Goal: Task Accomplishment & Management: Use online tool/utility

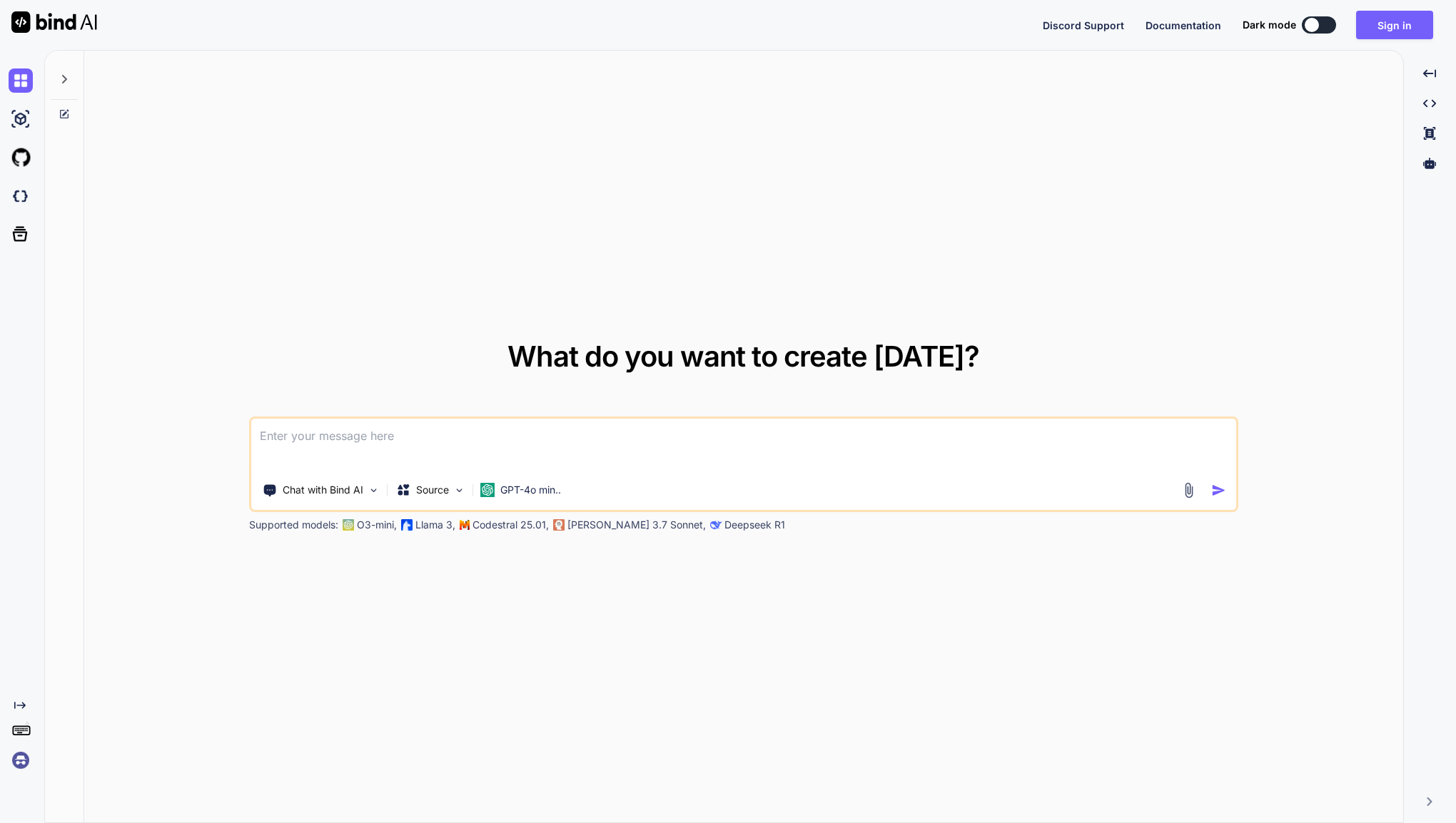
type textarea "x"
click at [1397, 24] on button "Sign in" at bounding box center [1395, 25] width 77 height 29
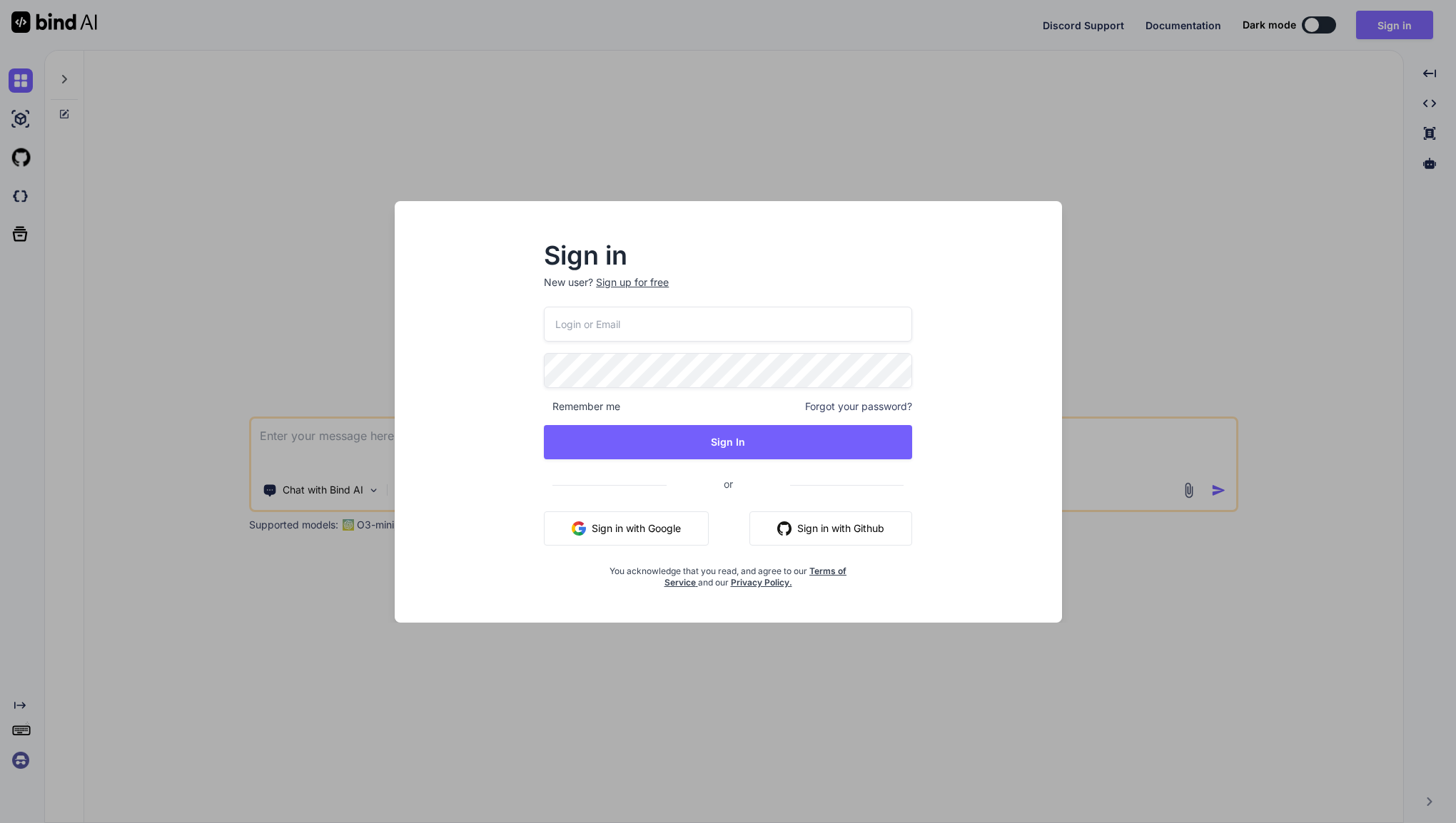
type input "[PERSON_NAME][EMAIL_ADDRESS][DOMAIN_NAME]"
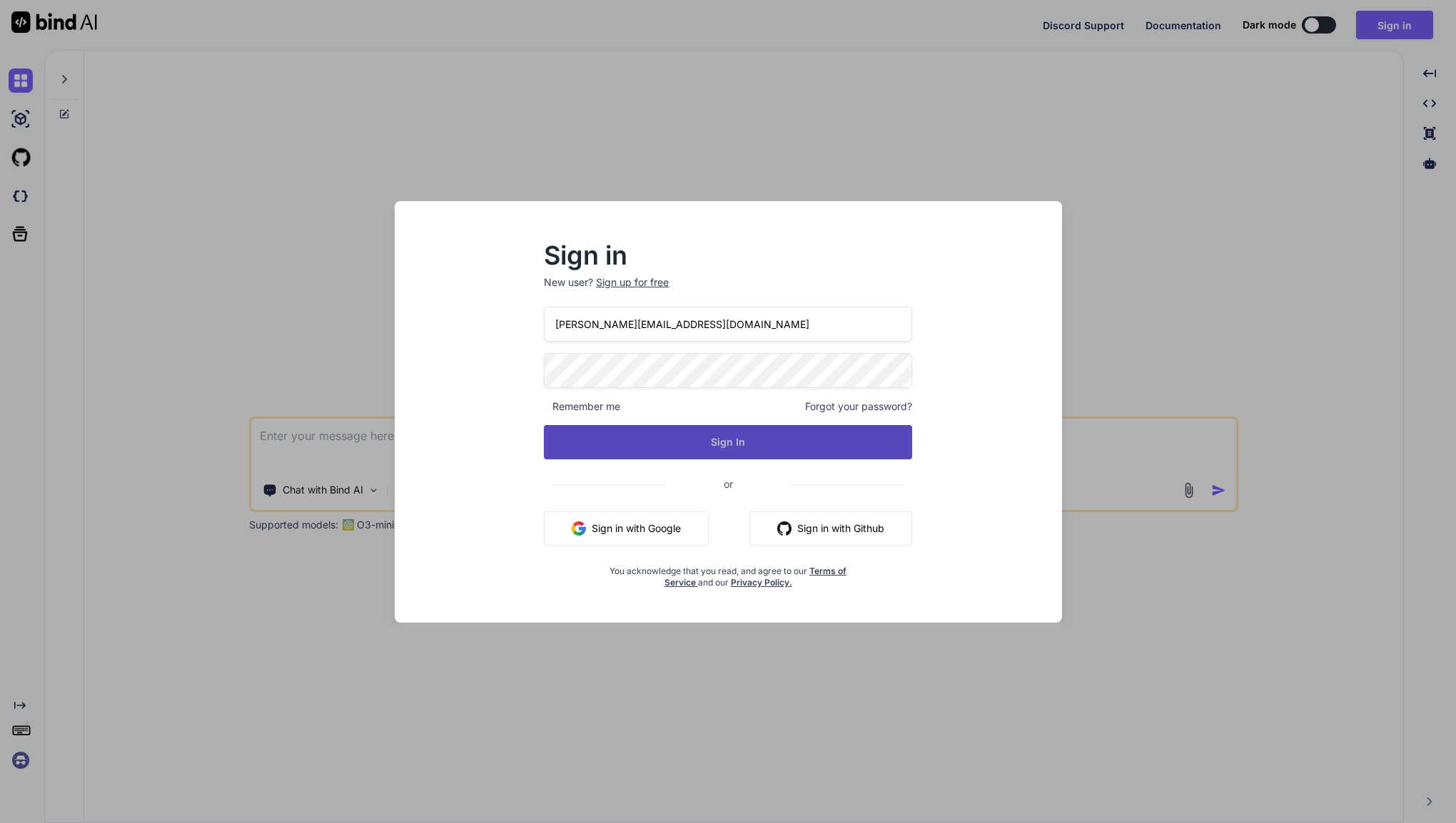
click at [736, 455] on button "Sign In" at bounding box center [728, 442] width 369 height 34
click at [726, 449] on button "Sign In" at bounding box center [728, 442] width 369 height 34
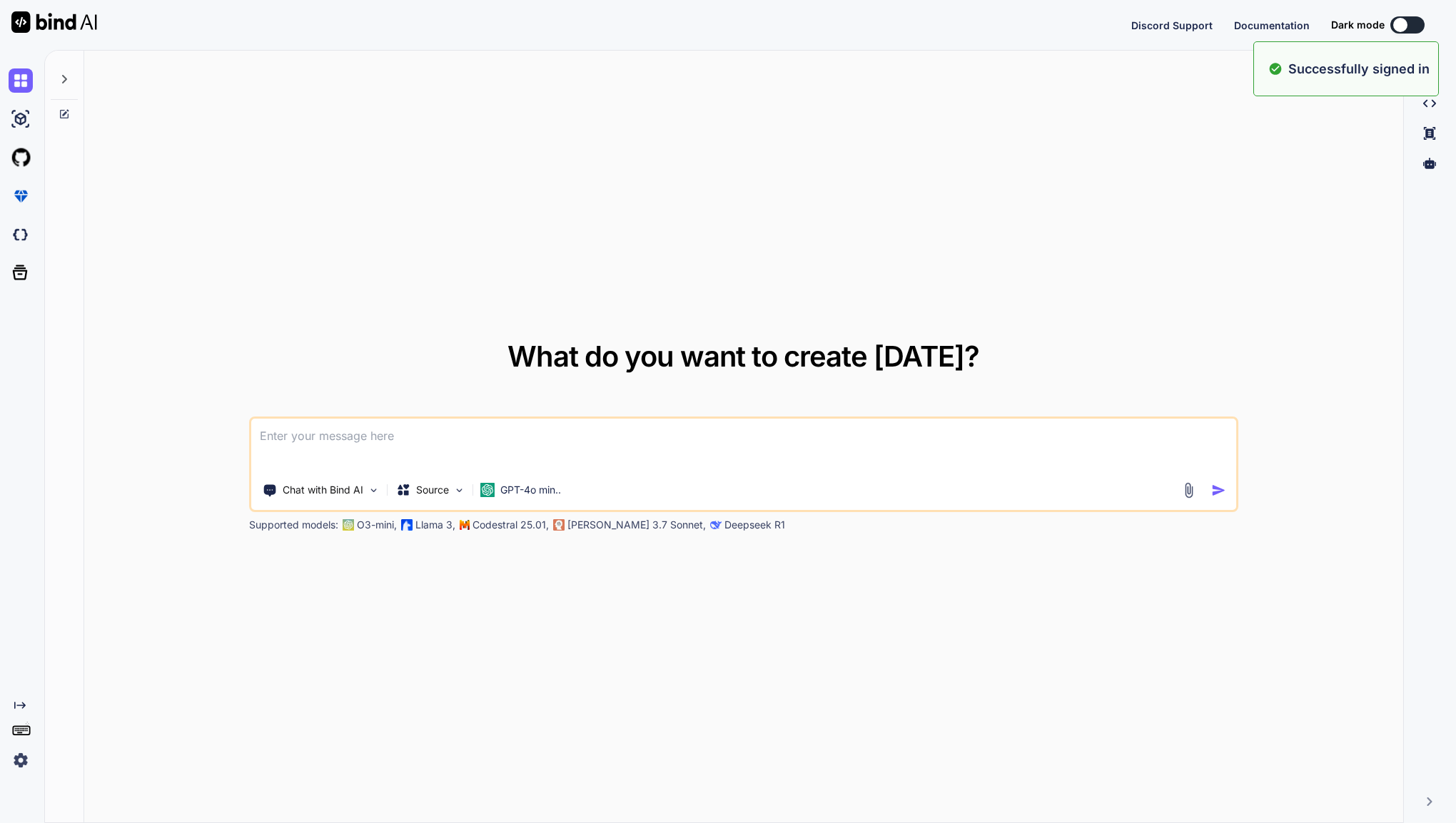
type textarea "x"
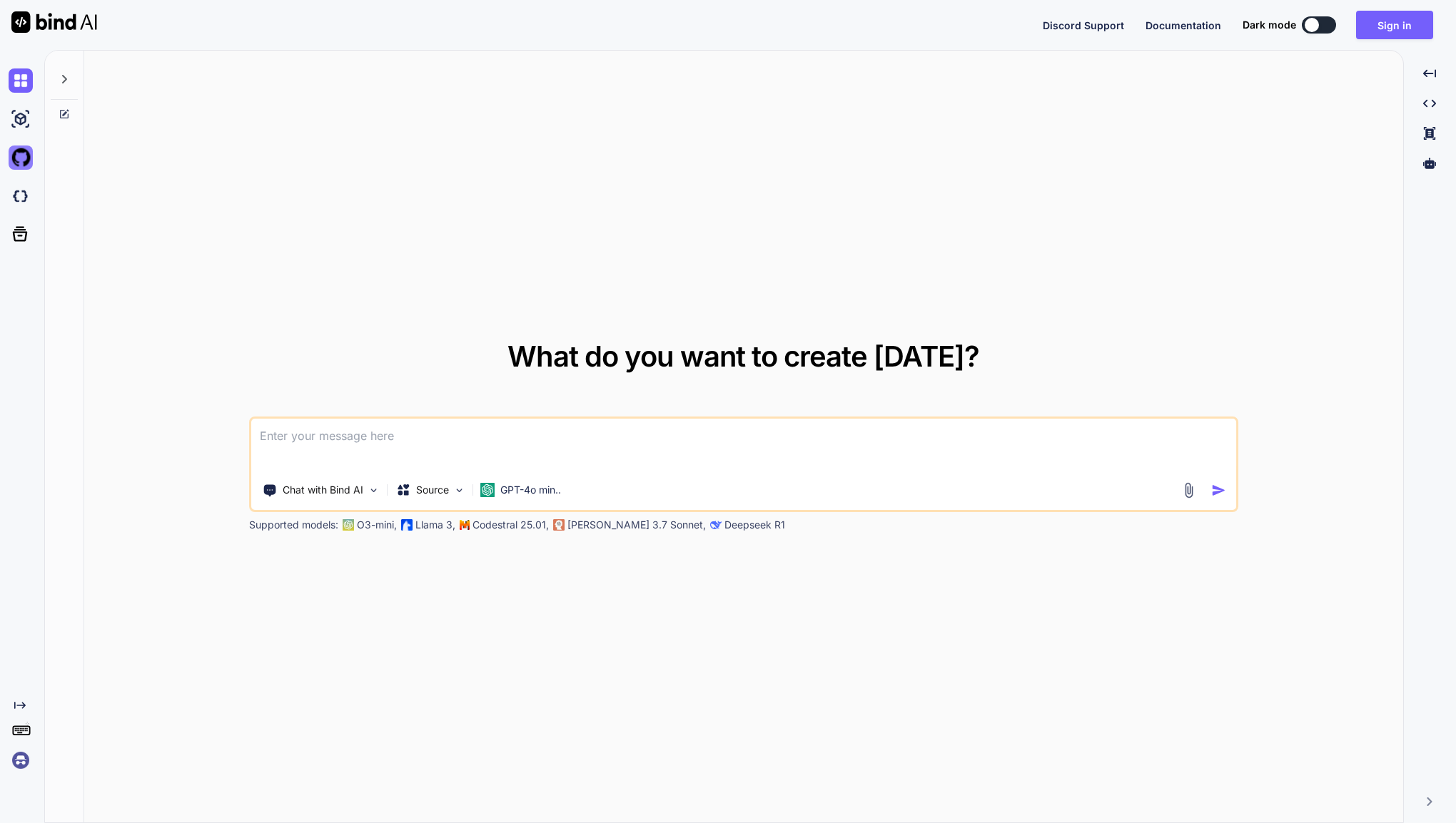
click at [26, 158] on img at bounding box center [20, 157] width 24 height 24
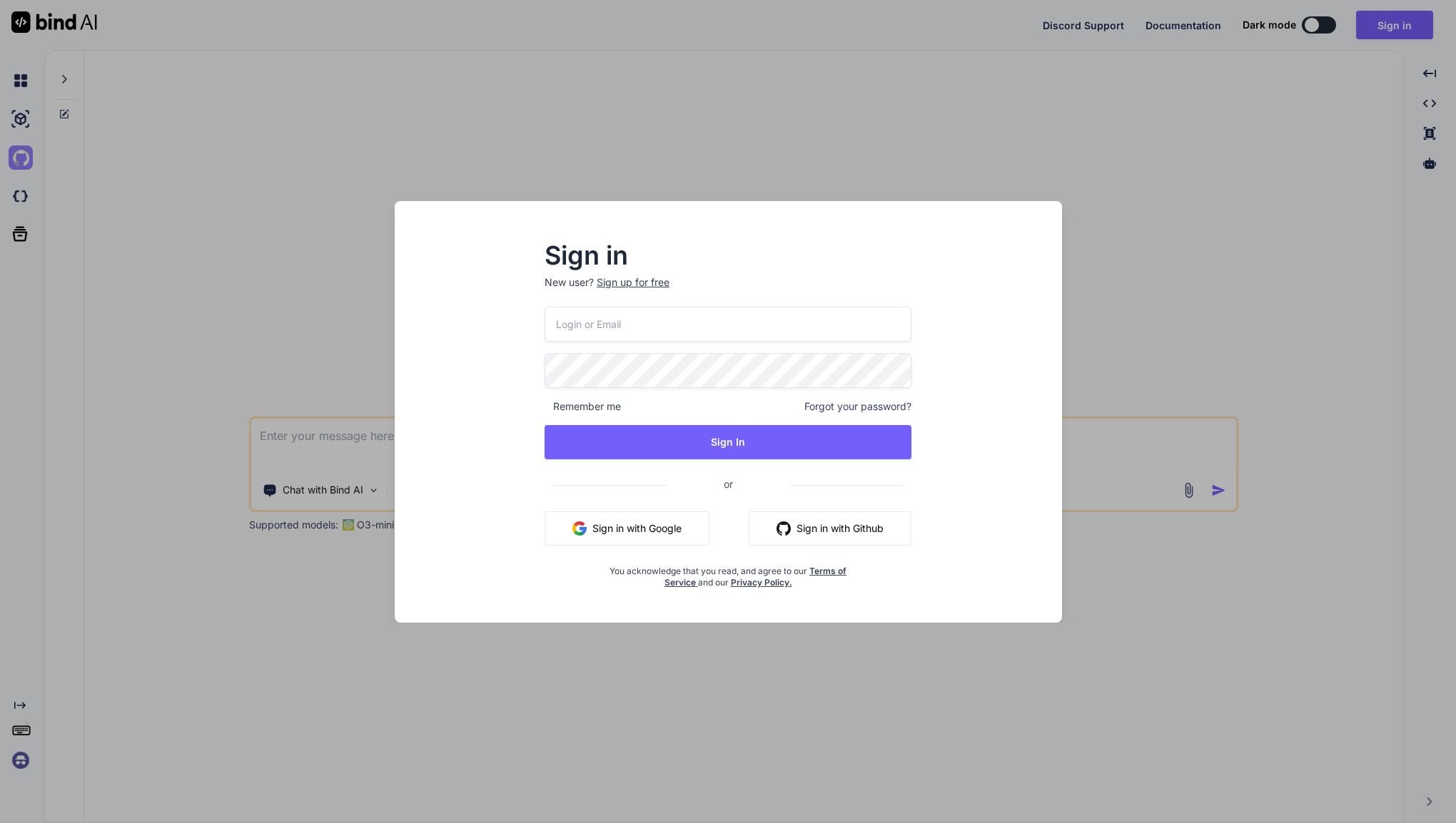
type input "[PERSON_NAME][EMAIL_ADDRESS][DOMAIN_NAME]"
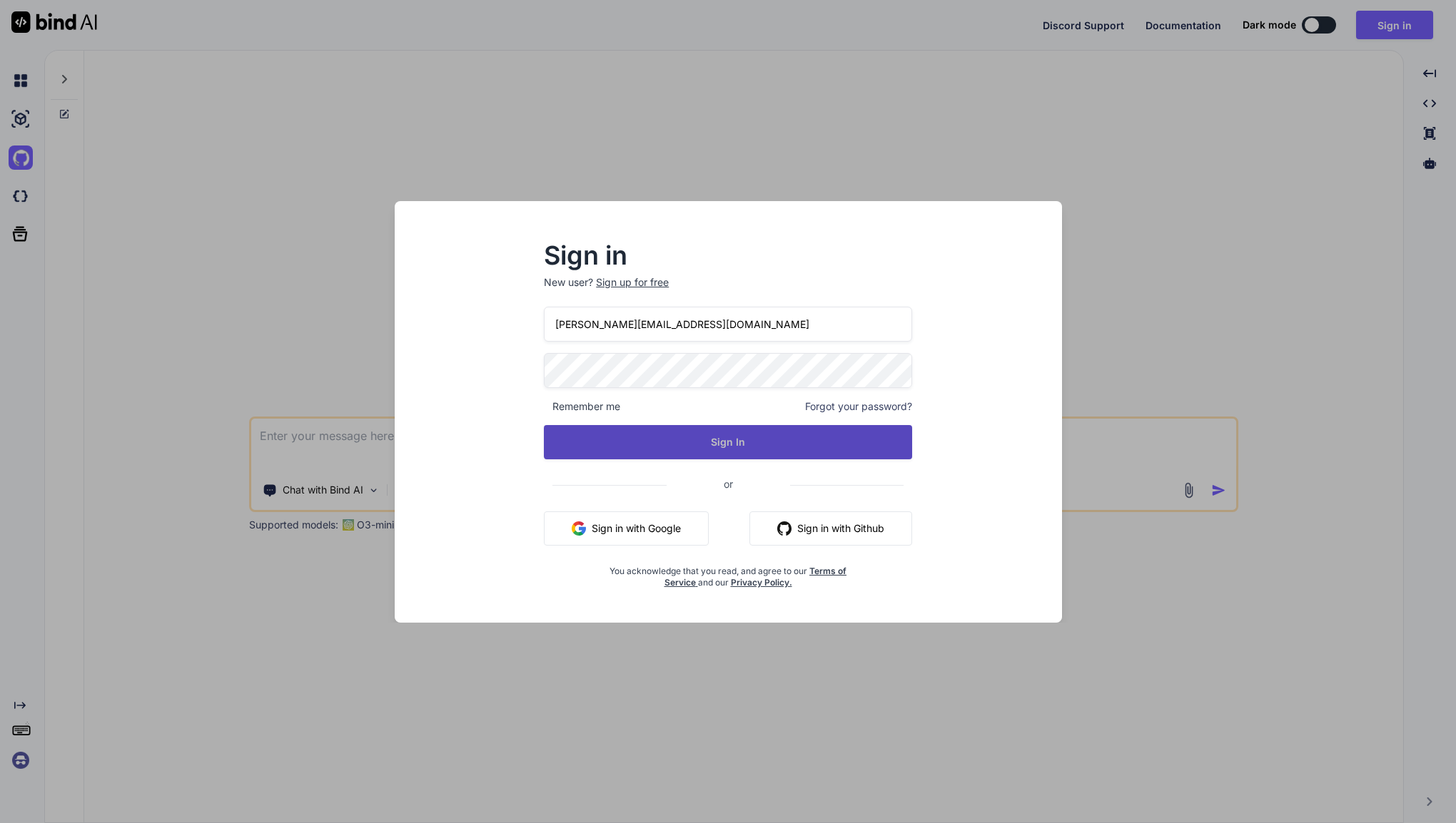
click at [718, 438] on button "Sign In" at bounding box center [728, 442] width 369 height 34
click at [689, 427] on button "Sign In" at bounding box center [728, 442] width 369 height 34
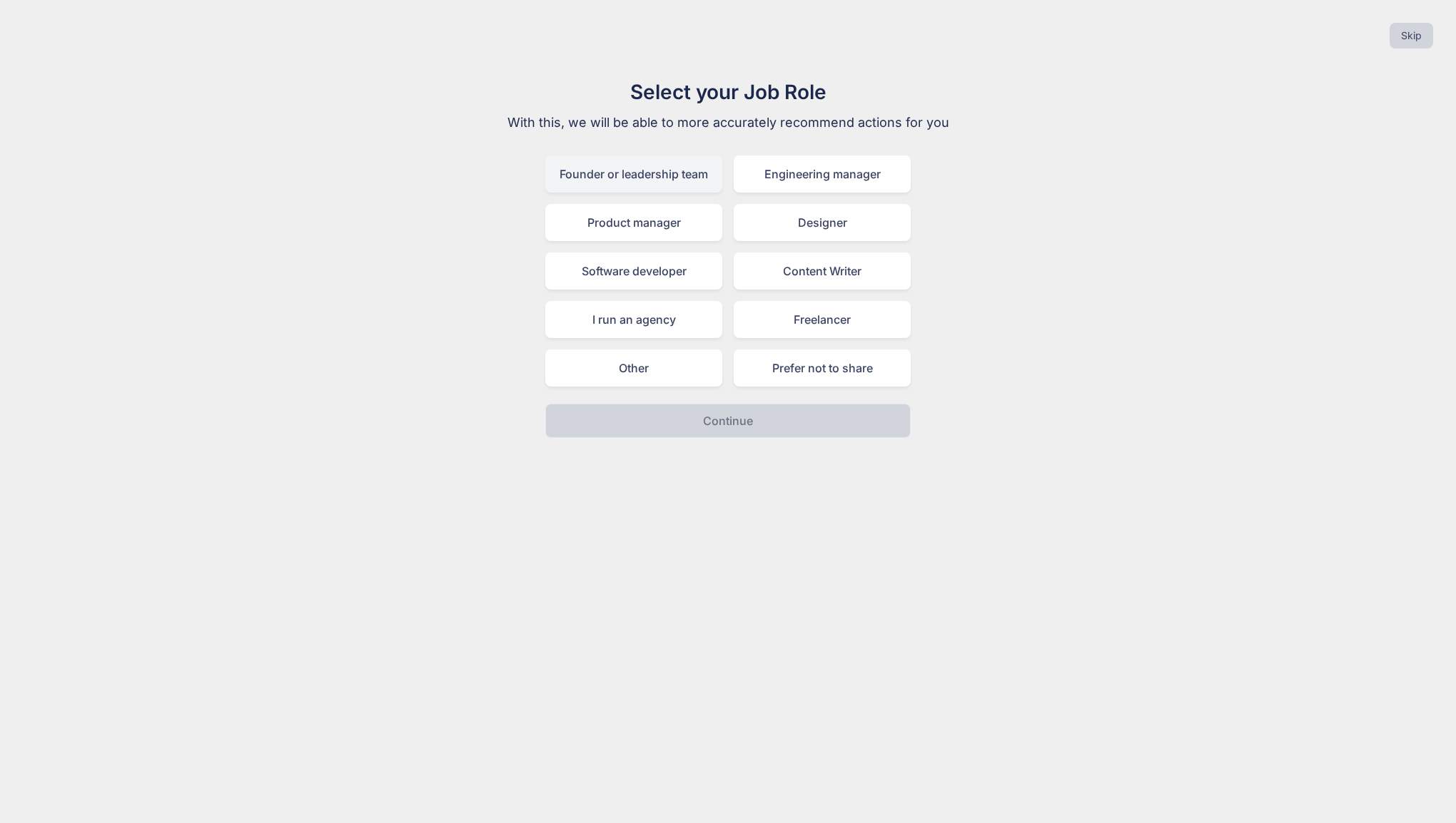
click at [636, 177] on div "Founder or leadership team" at bounding box center [634, 175] width 177 height 37
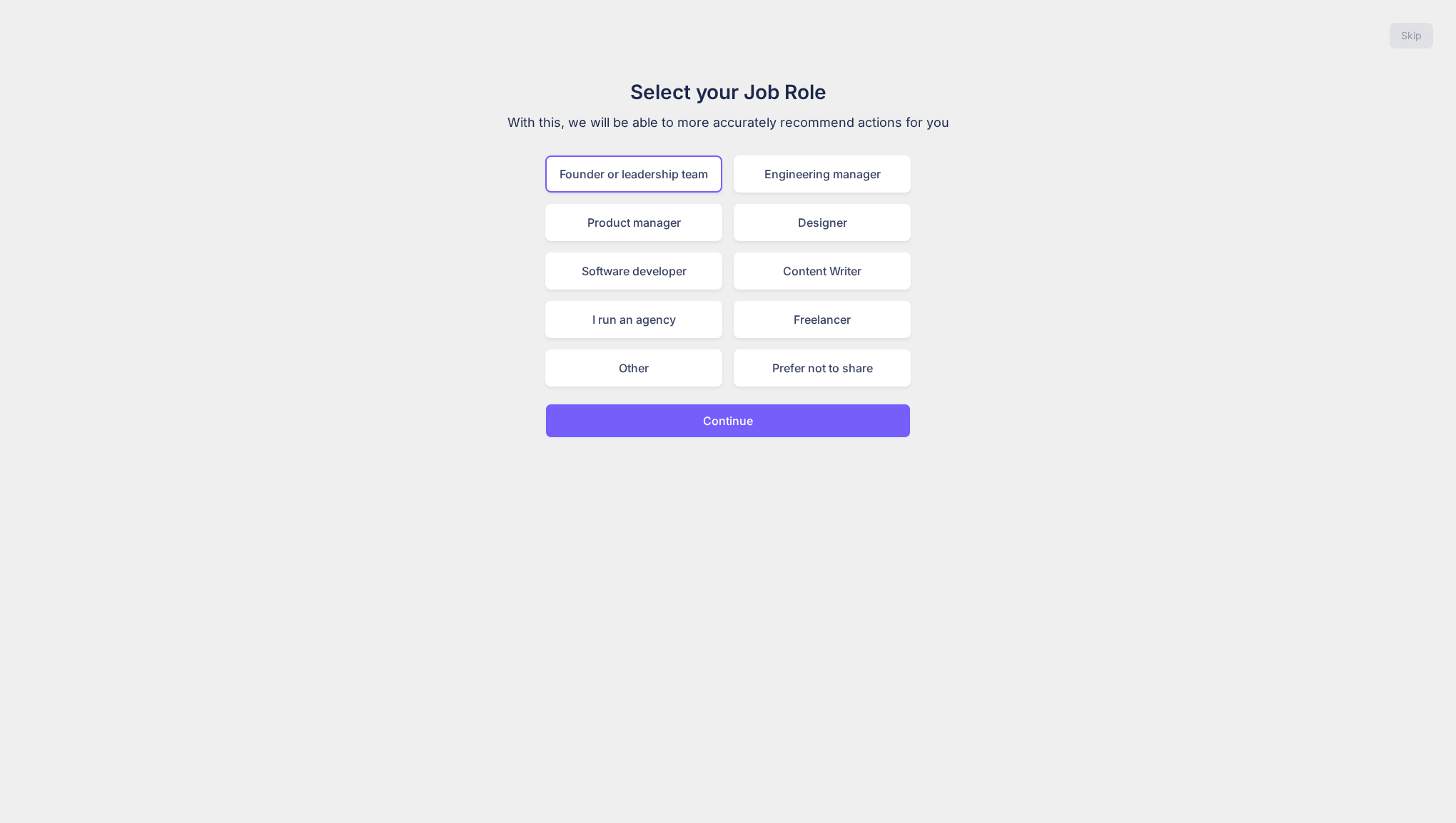
click at [724, 416] on p "Continue" at bounding box center [728, 421] width 50 height 17
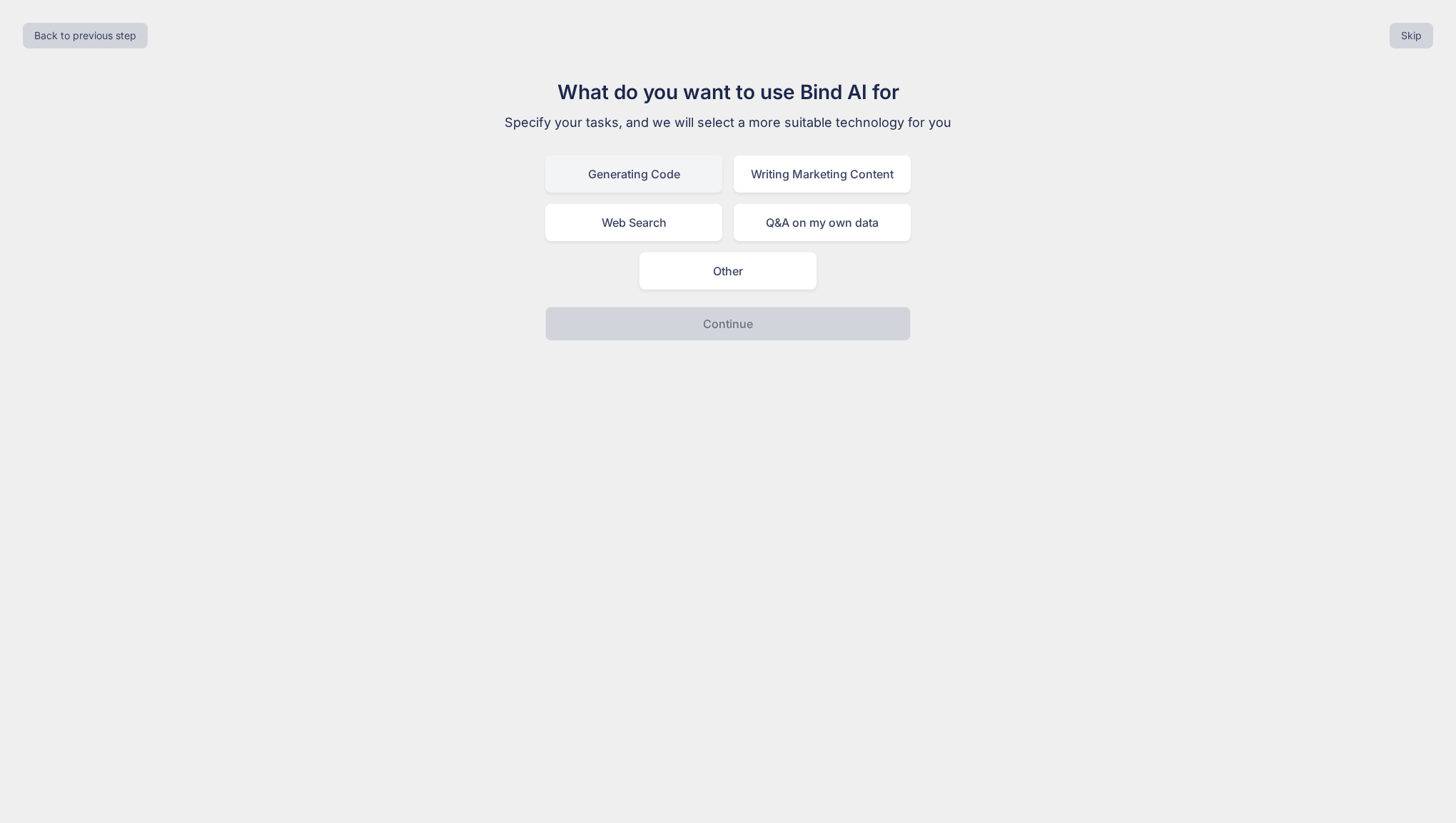
click at [648, 185] on div "Generating Code" at bounding box center [634, 175] width 177 height 37
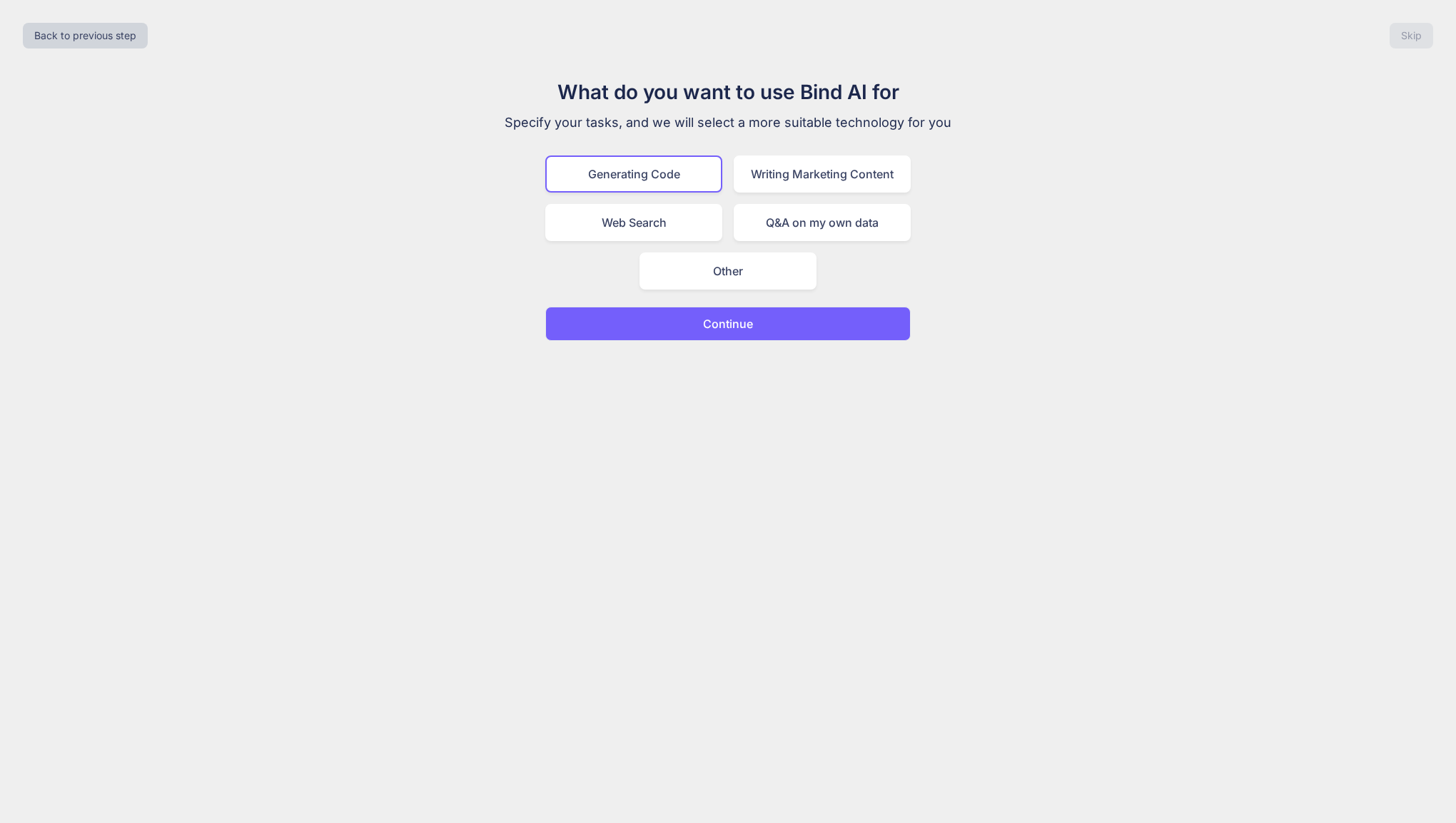
click at [768, 316] on button "Continue" at bounding box center [728, 324] width 366 height 34
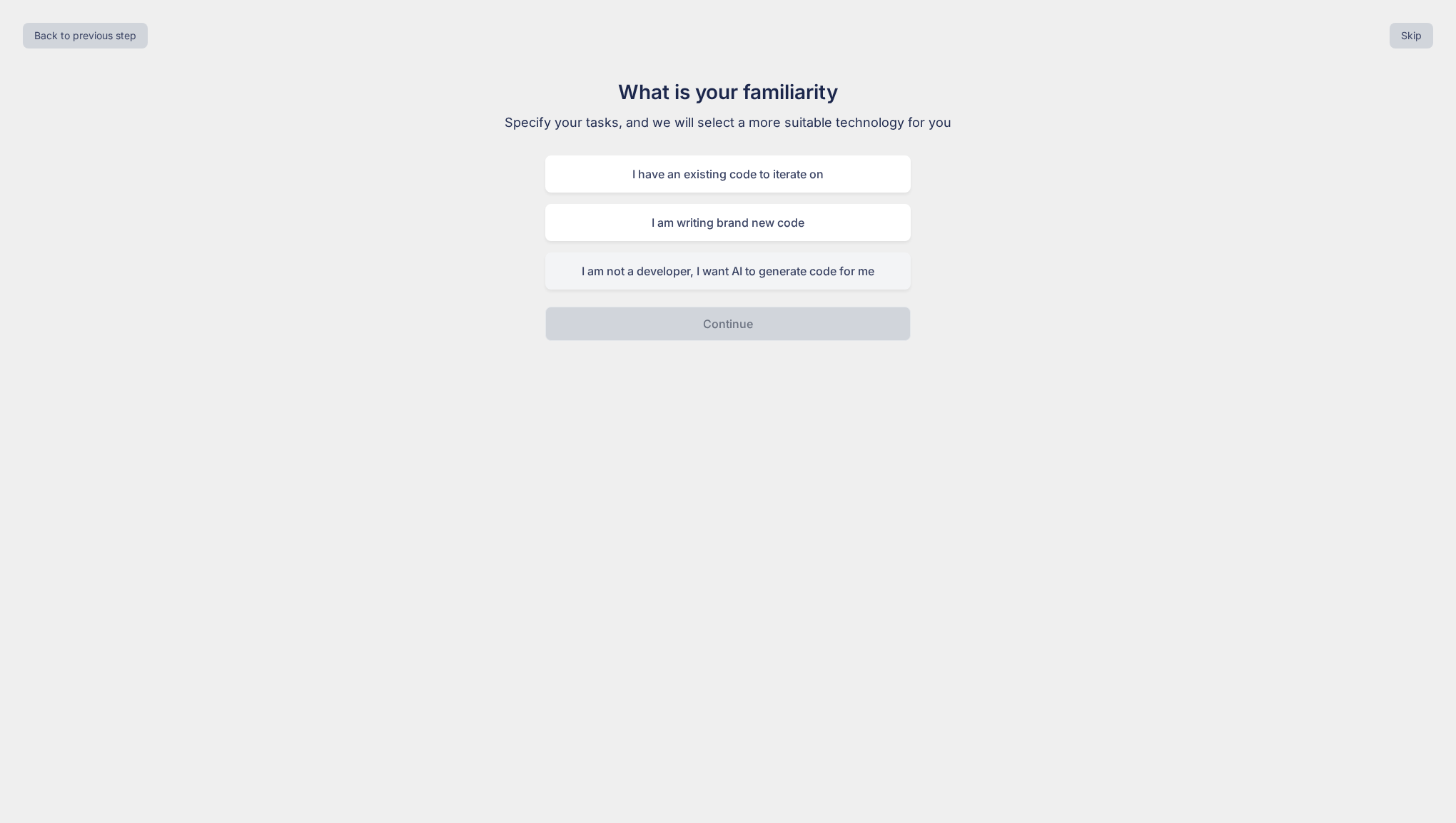
click at [751, 284] on div "I am not a developer, I want AI to generate code for me" at bounding box center [728, 271] width 366 height 37
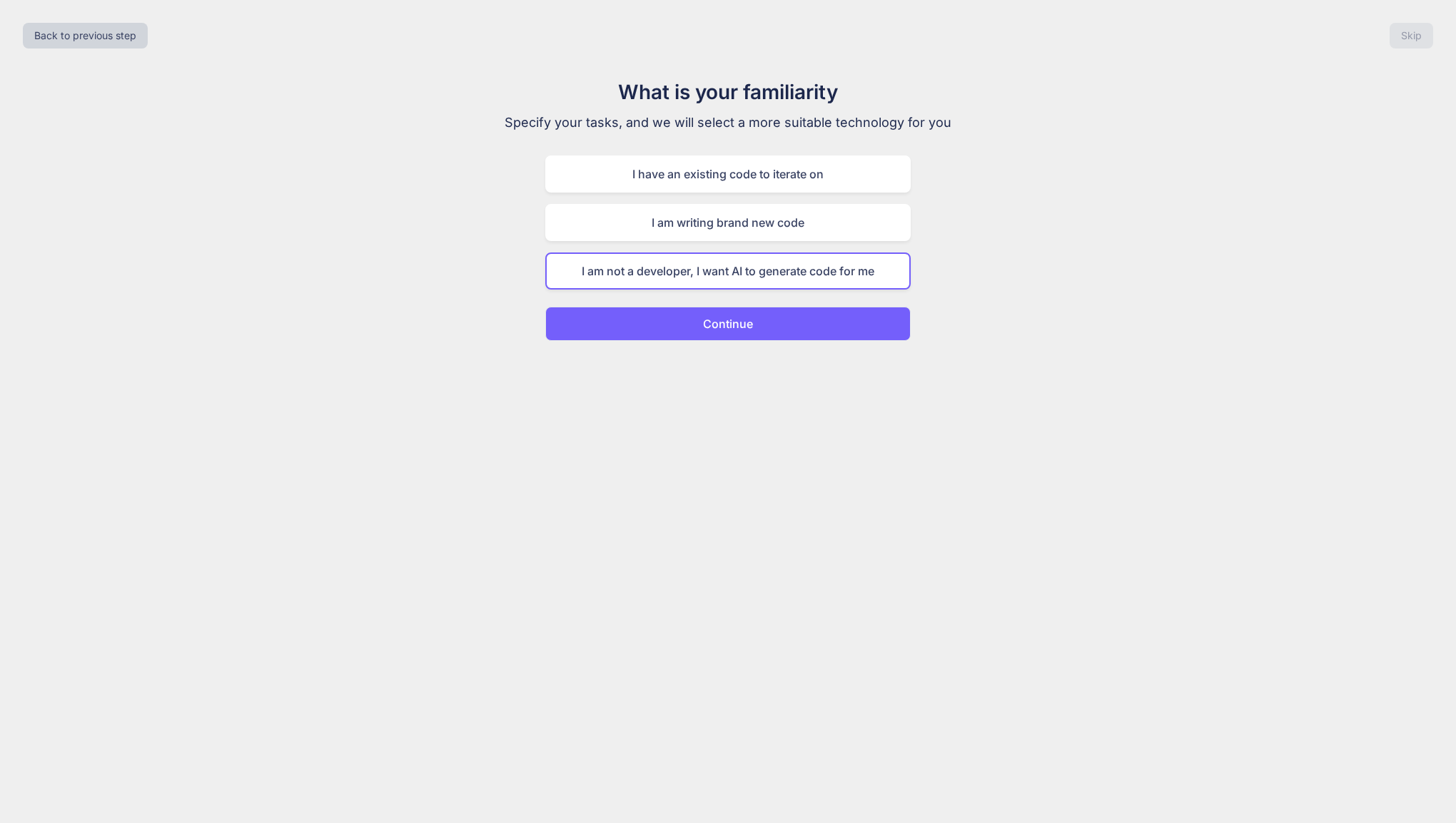
click at [748, 316] on p "Continue" at bounding box center [728, 324] width 50 height 17
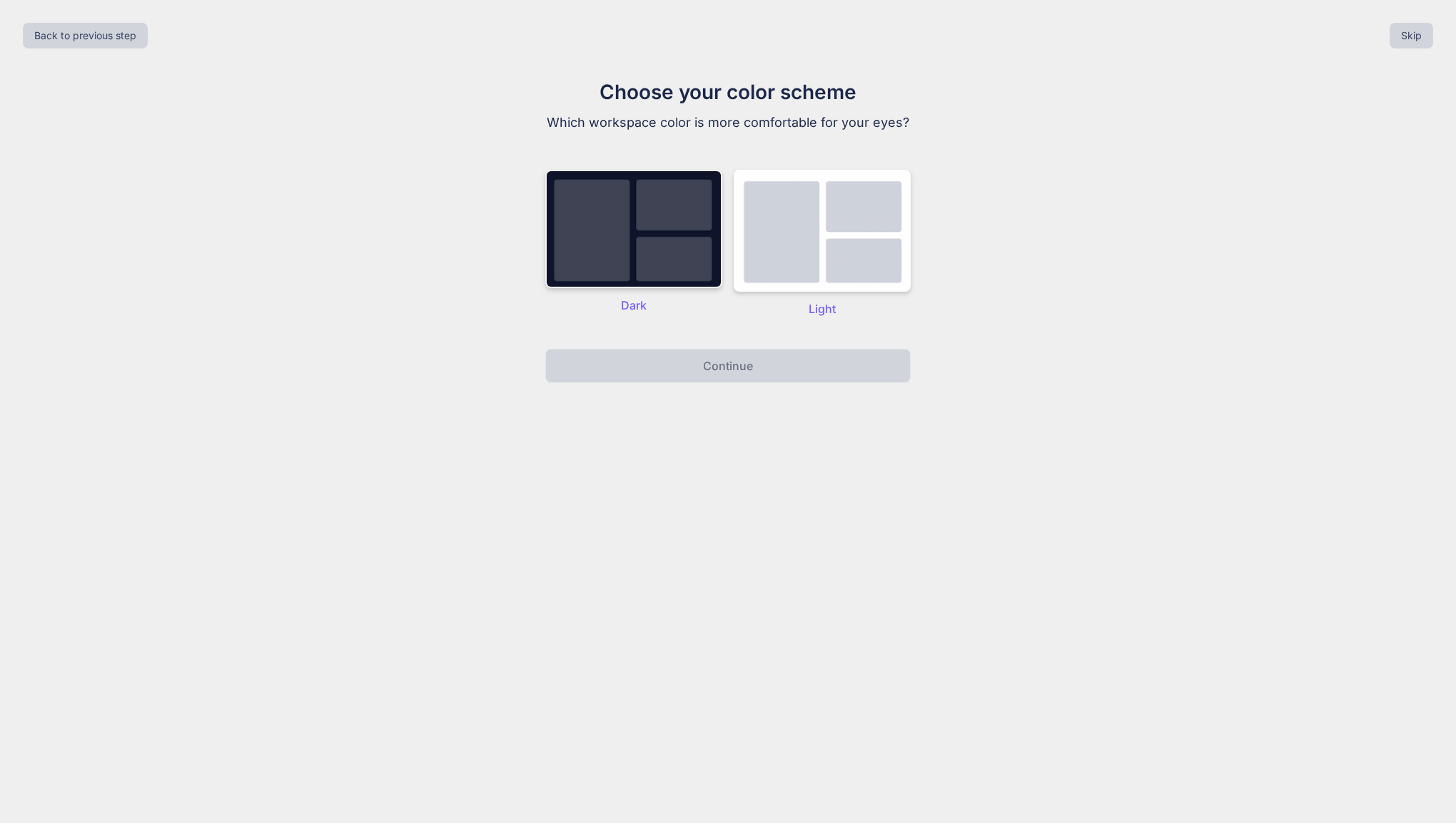
click at [661, 258] on img at bounding box center [634, 229] width 177 height 119
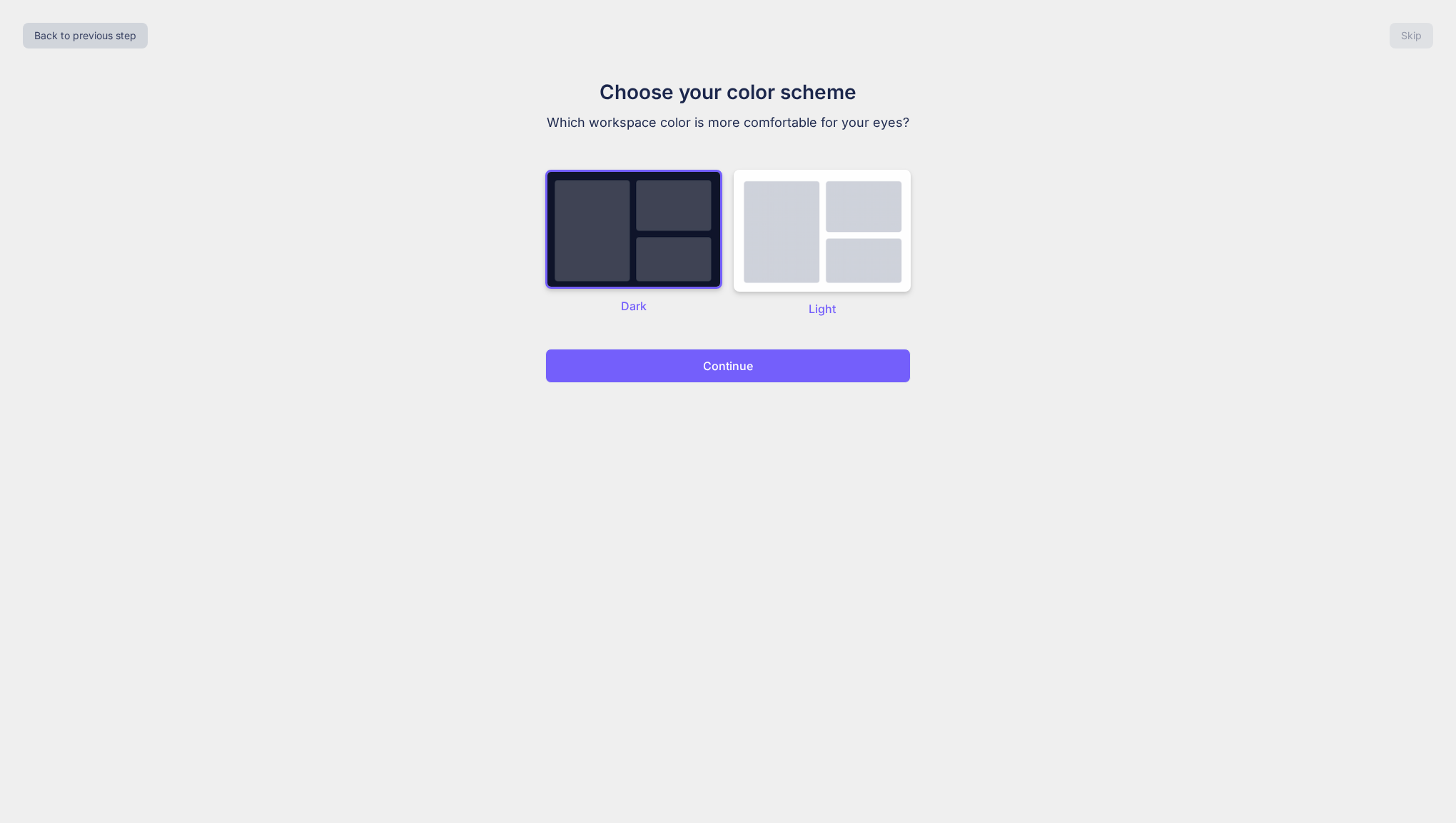
click at [722, 374] on p "Continue" at bounding box center [728, 366] width 50 height 17
